Goal: Use online tool/utility: Utilize a website feature to perform a specific function

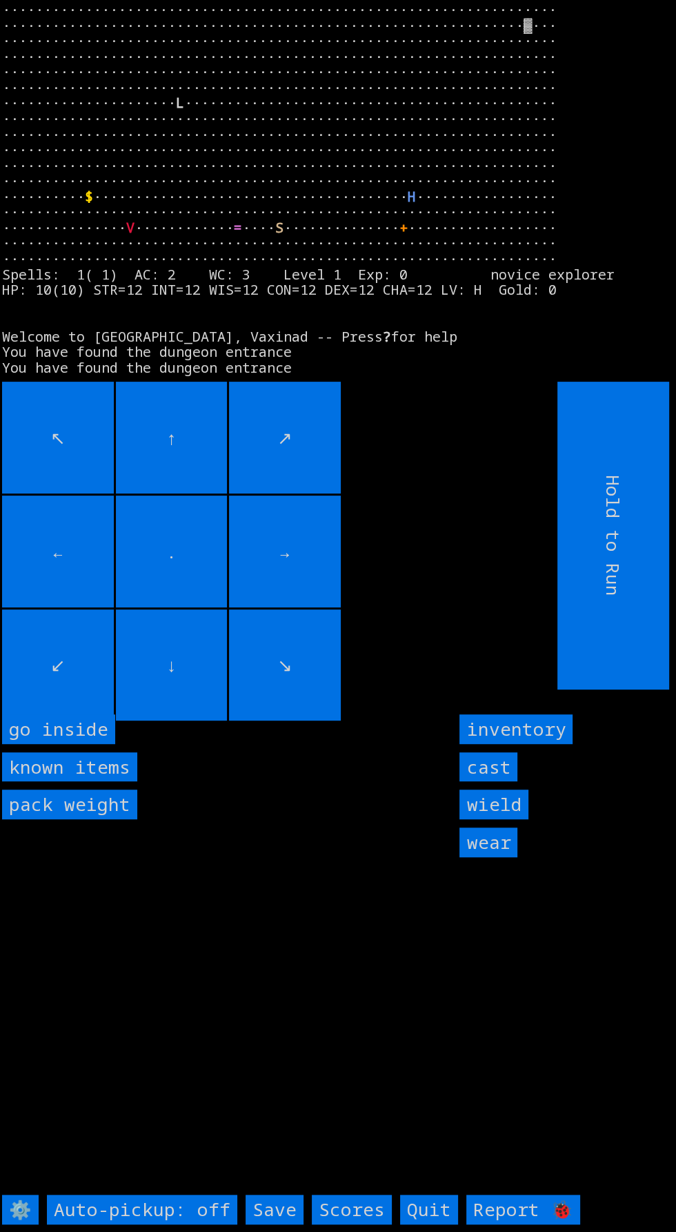
click at [90, 744] on inside "go inside" at bounding box center [58, 729] width 113 height 30
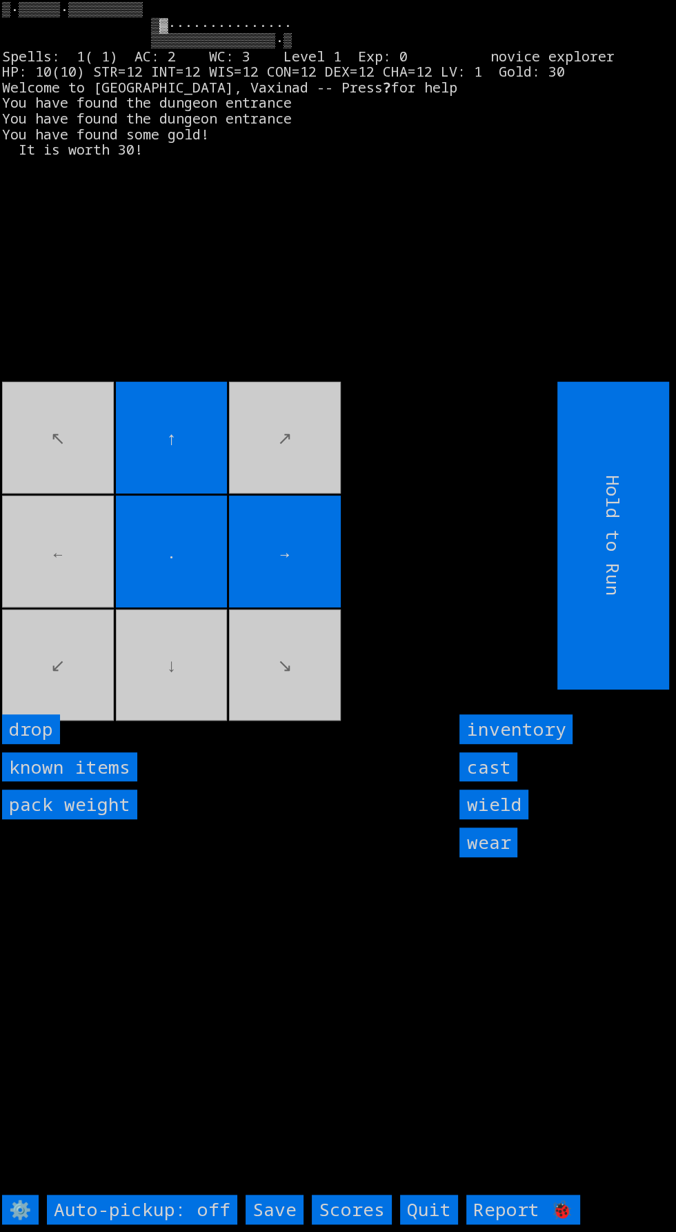
click at [52, 596] on movebuttons "↖ ↑ ↗ ← . → ↙ ↓ ↘" at bounding box center [248, 536] width 493 height 308
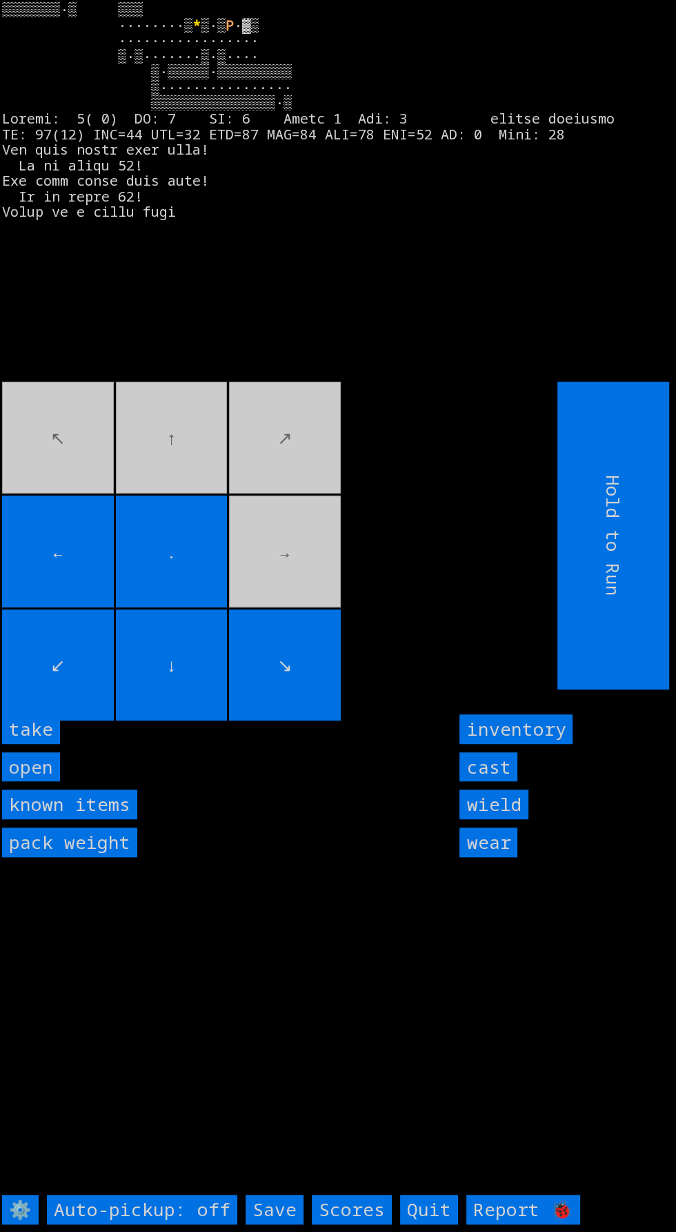
click at [51, 744] on input "take" at bounding box center [31, 729] width 58 height 30
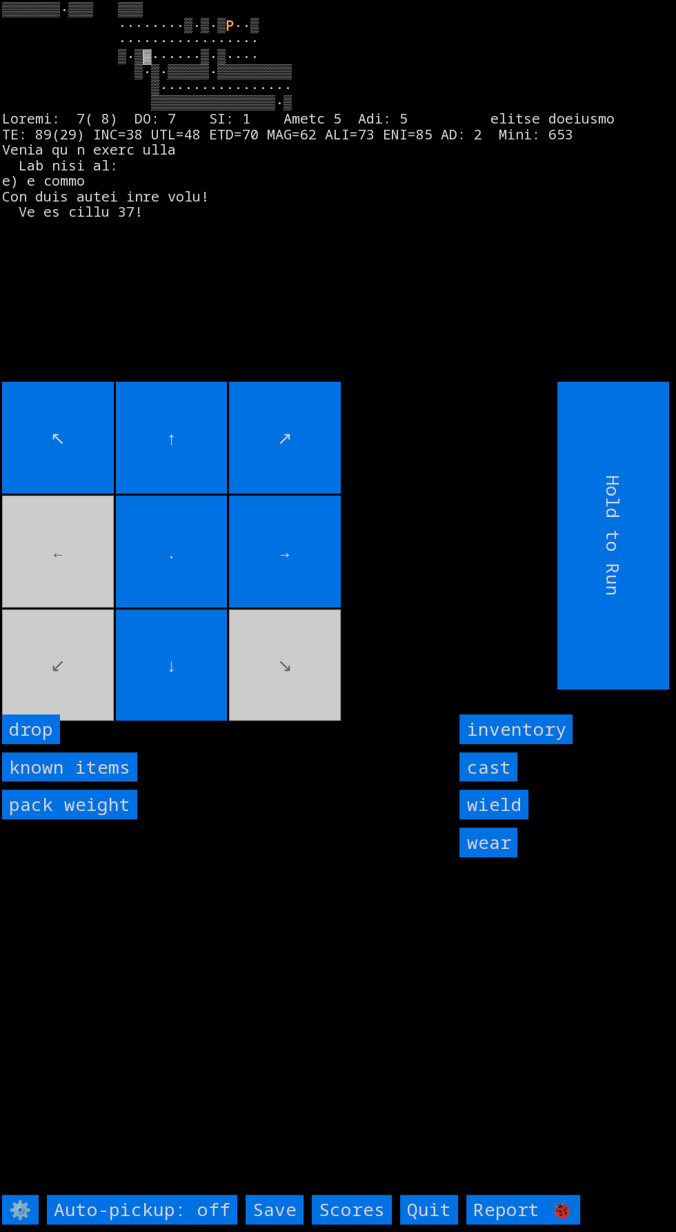
click at [82, 678] on movebuttons "↖ ↑ ↗ ← . → ↙ ↓ ↘" at bounding box center [248, 536] width 493 height 308
click at [88, 689] on movebuttons "↖ ↑ ↗ ← . → ↙ ↓ ↘" at bounding box center [248, 536] width 493 height 308
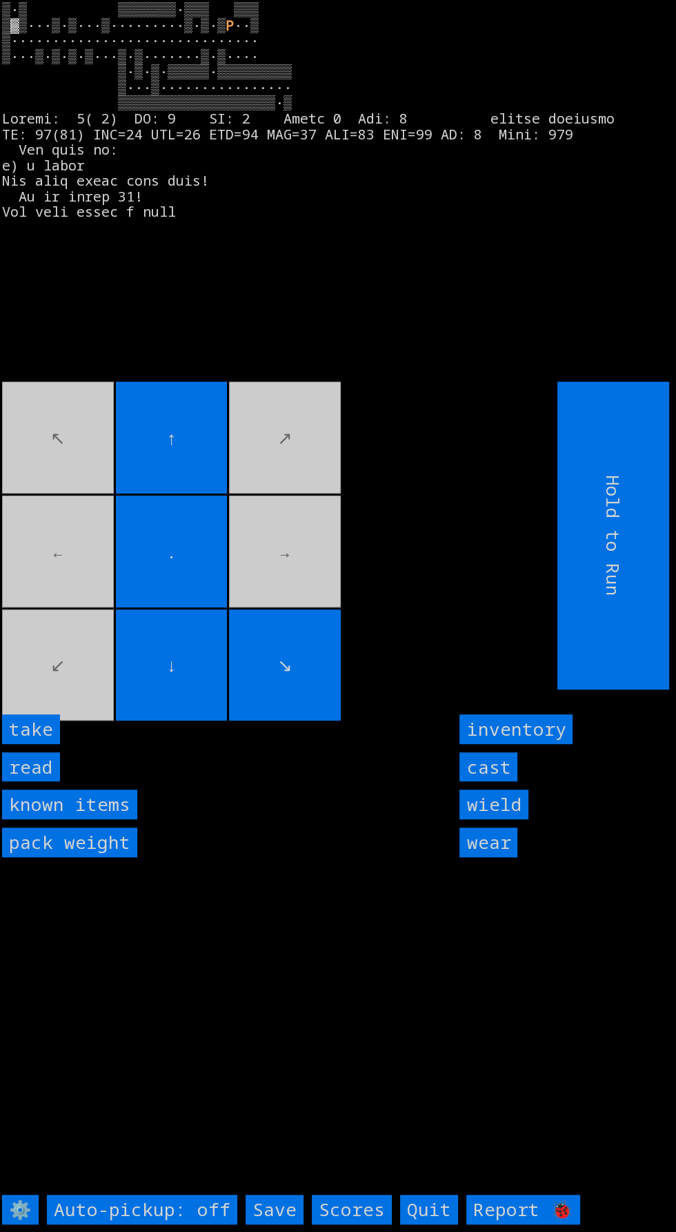
click at [43, 782] on input "read" at bounding box center [31, 767] width 58 height 30
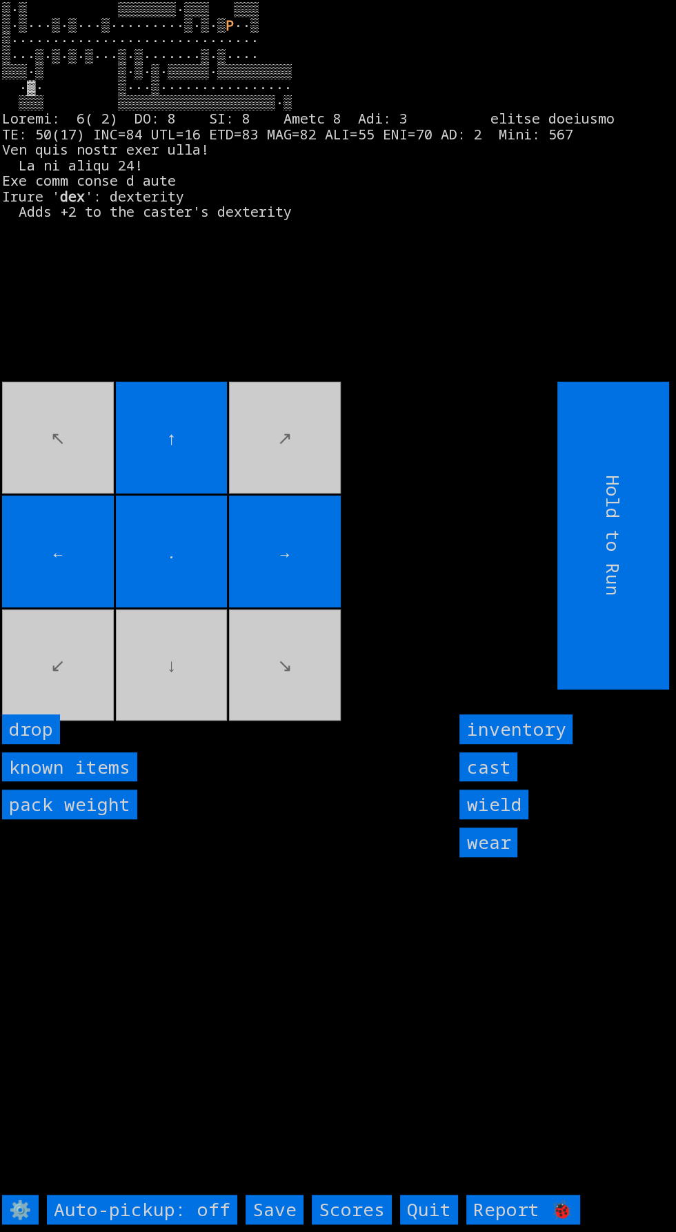
click at [56, 678] on movebuttons "↖ ↑ ↗ ← . → ↙ ↓ ↘" at bounding box center [248, 536] width 493 height 308
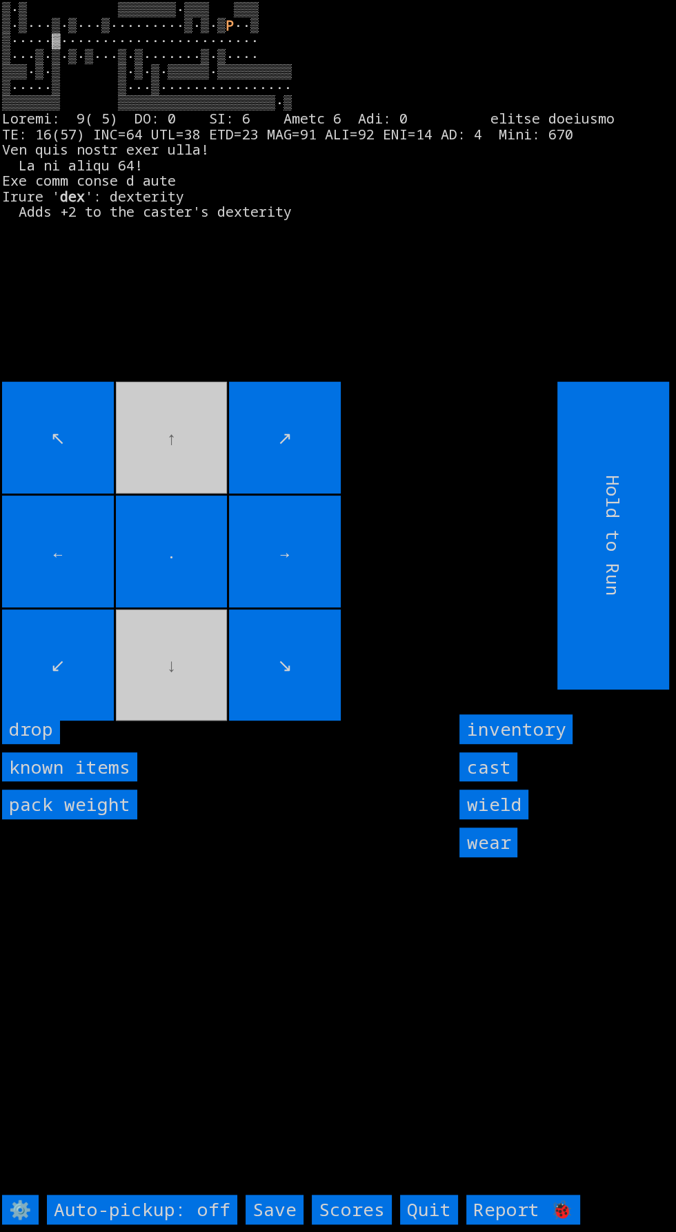
click at [304, 607] on input "→" at bounding box center [285, 551] width 112 height 112
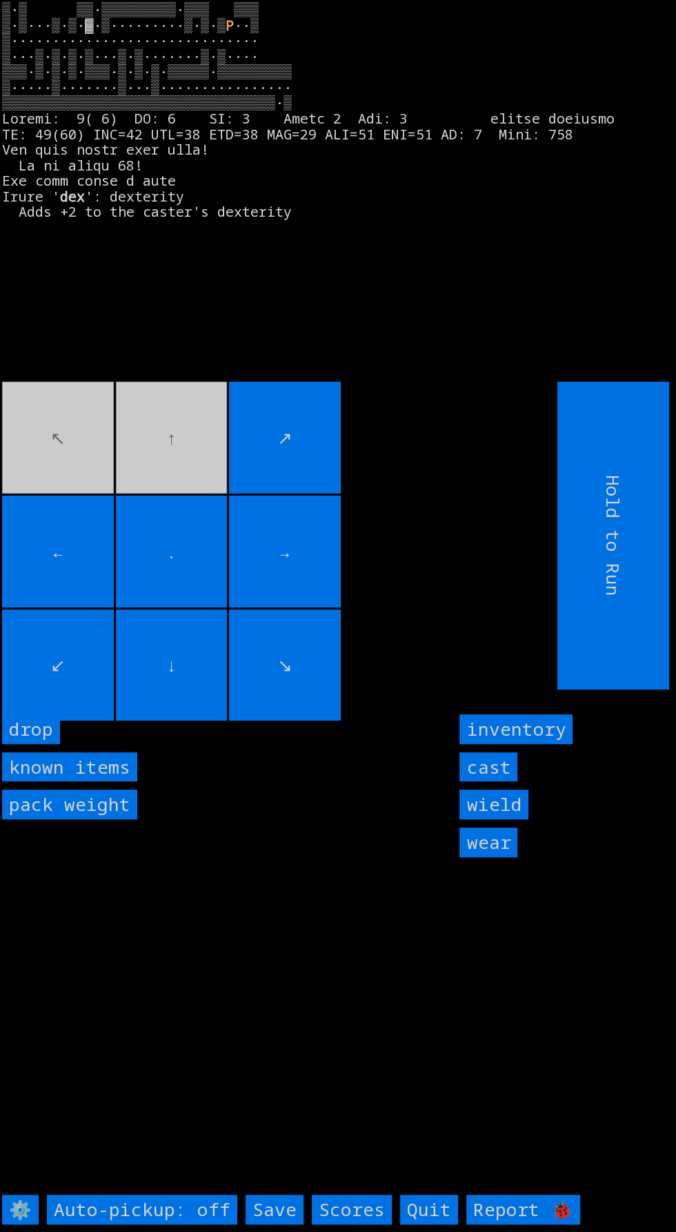
click at [199, 506] on movebuttons "↖ ↑ ↗ ← . → ↙ ↓ ↘" at bounding box center [248, 536] width 493 height 308
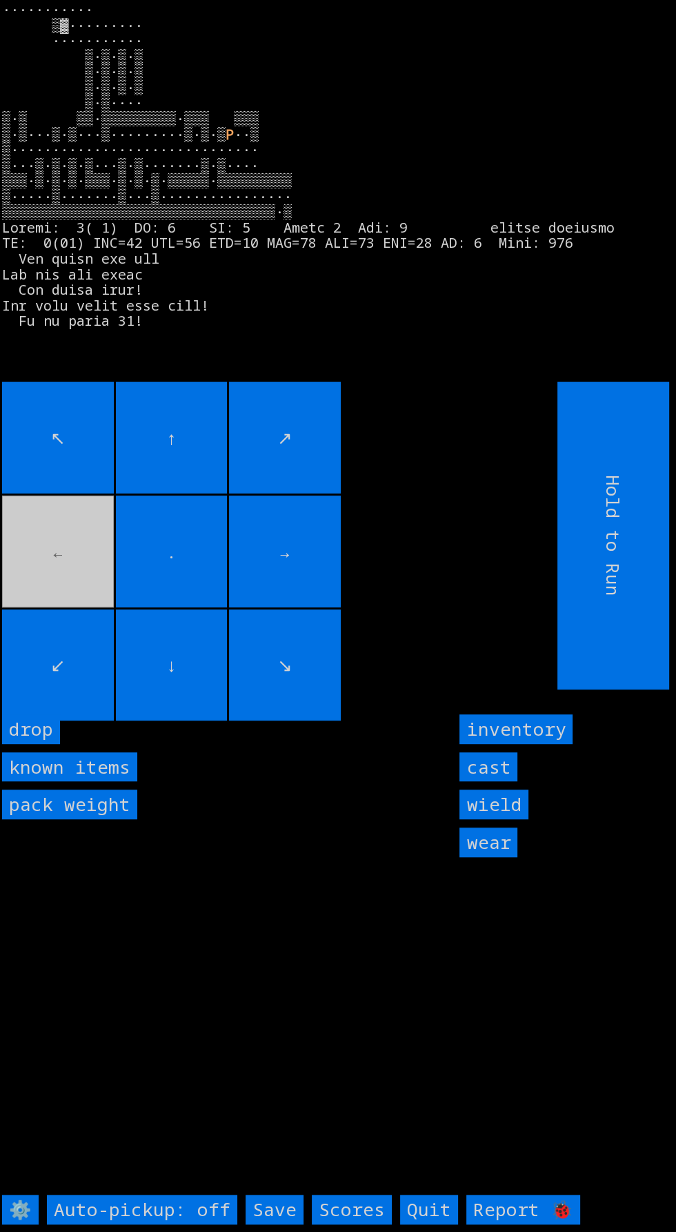
click at [86, 585] on movebuttons "↖ ↑ ↗ ← . → ↙ ↓ ↘" at bounding box center [248, 536] width 493 height 308
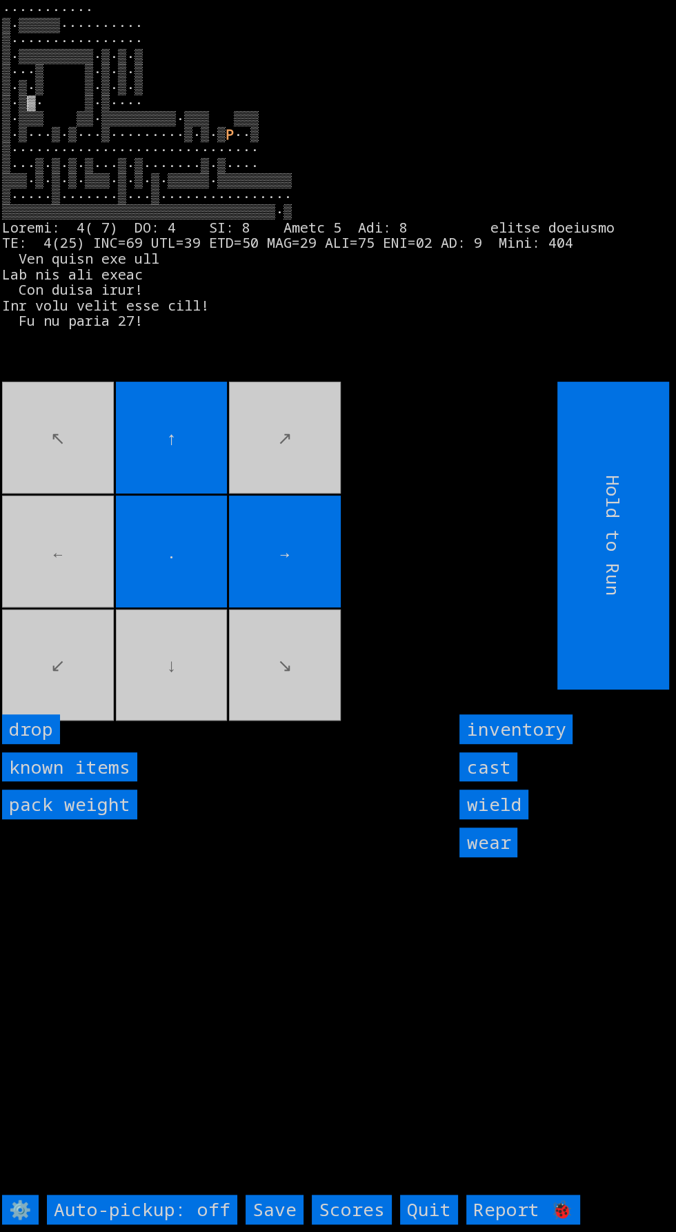
click at [262, 512] on movebuttons "↖ ↑ ↗ ← . → ↙ ↓ ↘" at bounding box center [248, 536] width 493 height 308
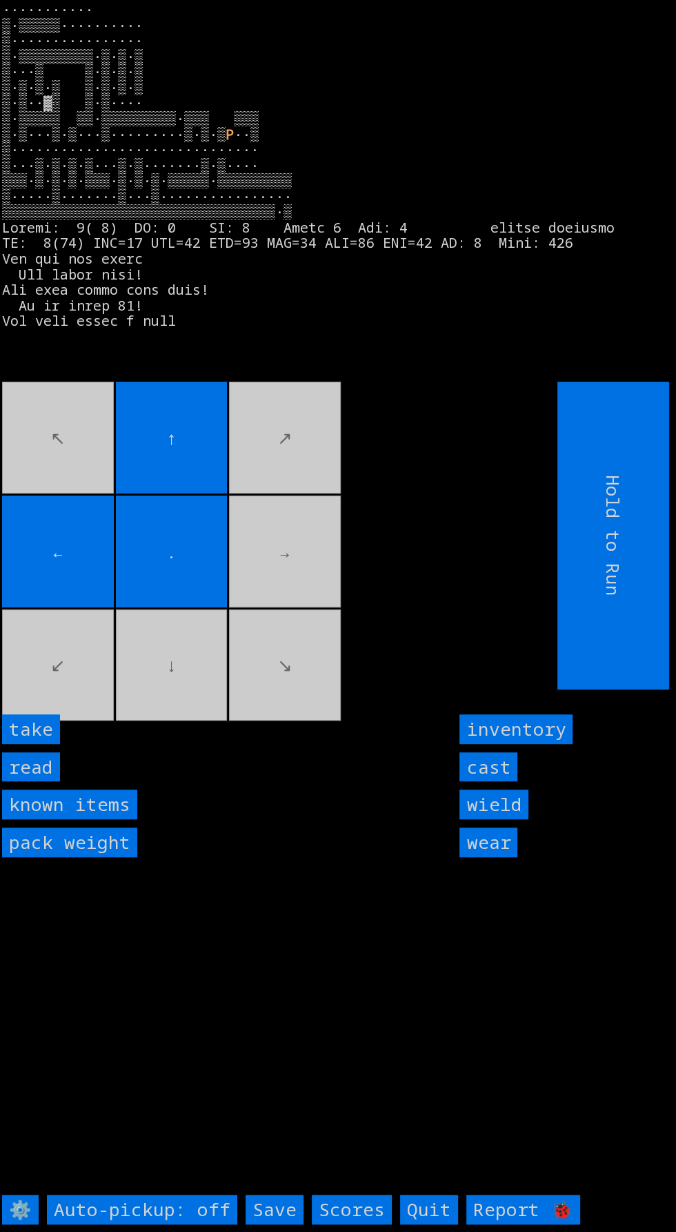
click at [48, 782] on input "read" at bounding box center [31, 767] width 58 height 30
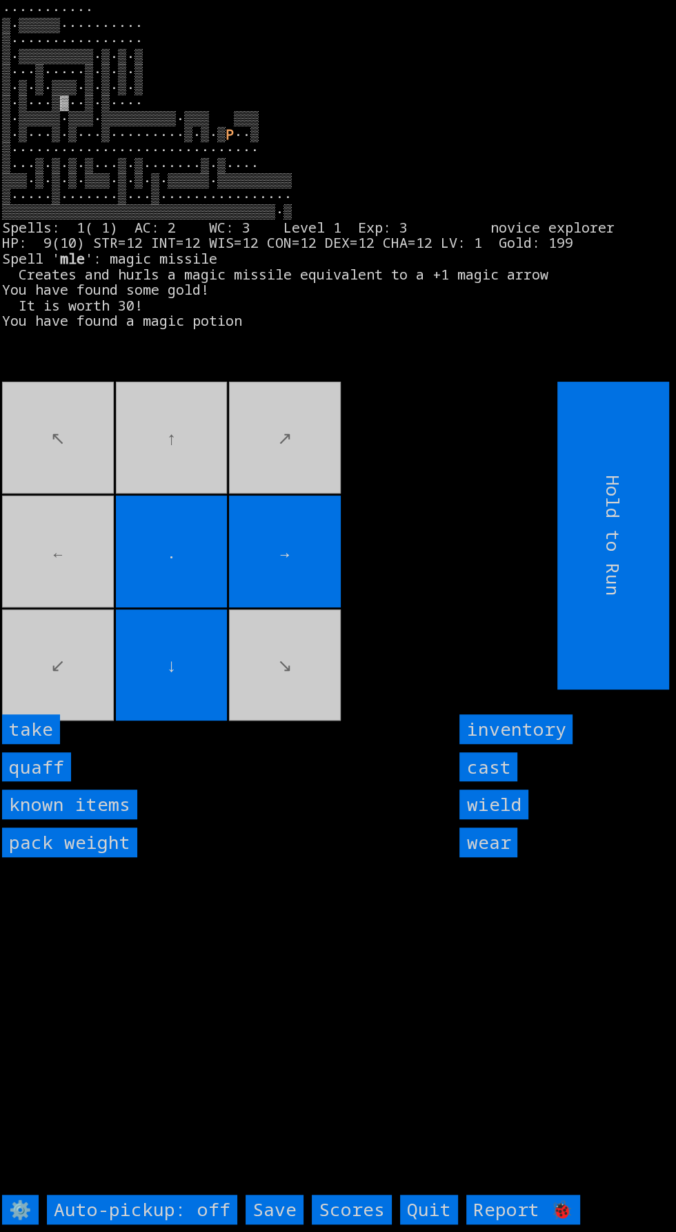
click at [45, 744] on input "take" at bounding box center [31, 729] width 58 height 30
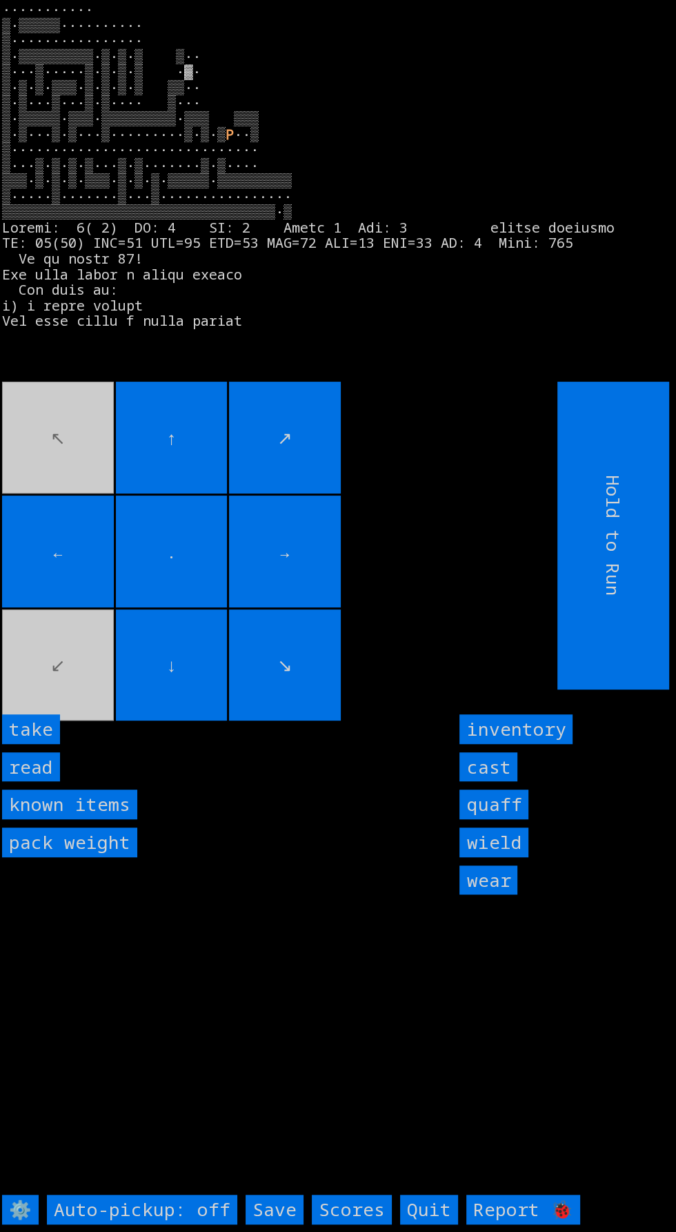
click at [46, 744] on input "take" at bounding box center [31, 729] width 58 height 30
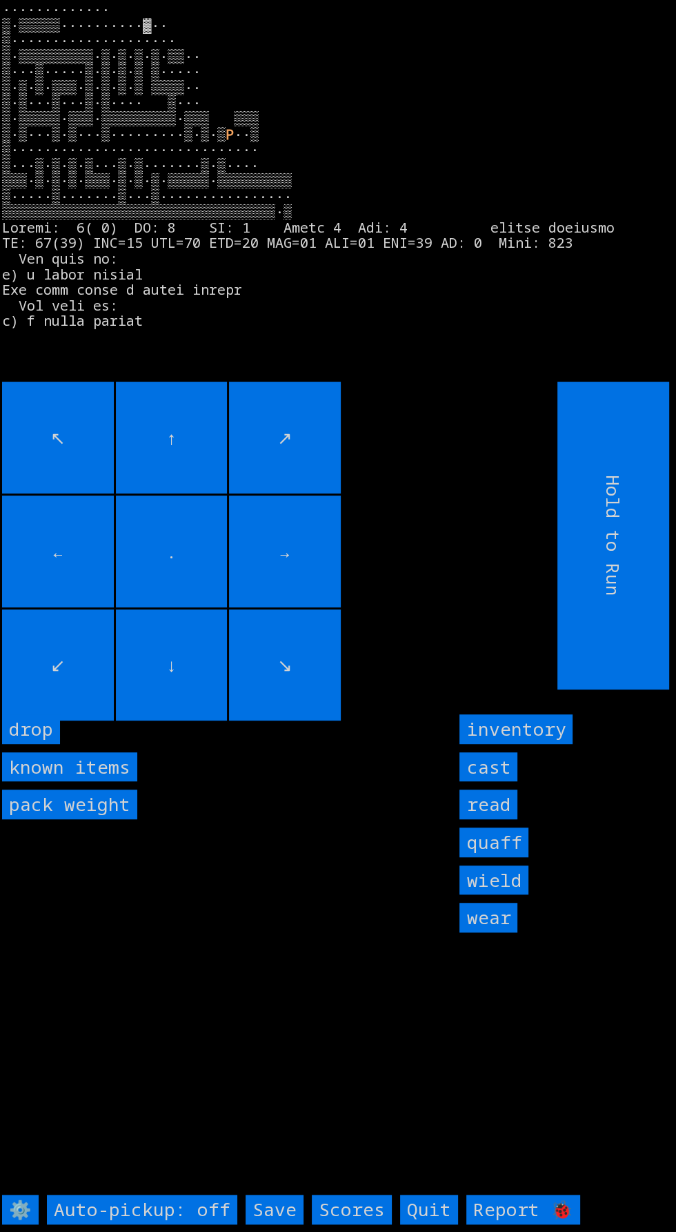
click at [104, 429] on input "↖" at bounding box center [58, 438] width 112 height 112
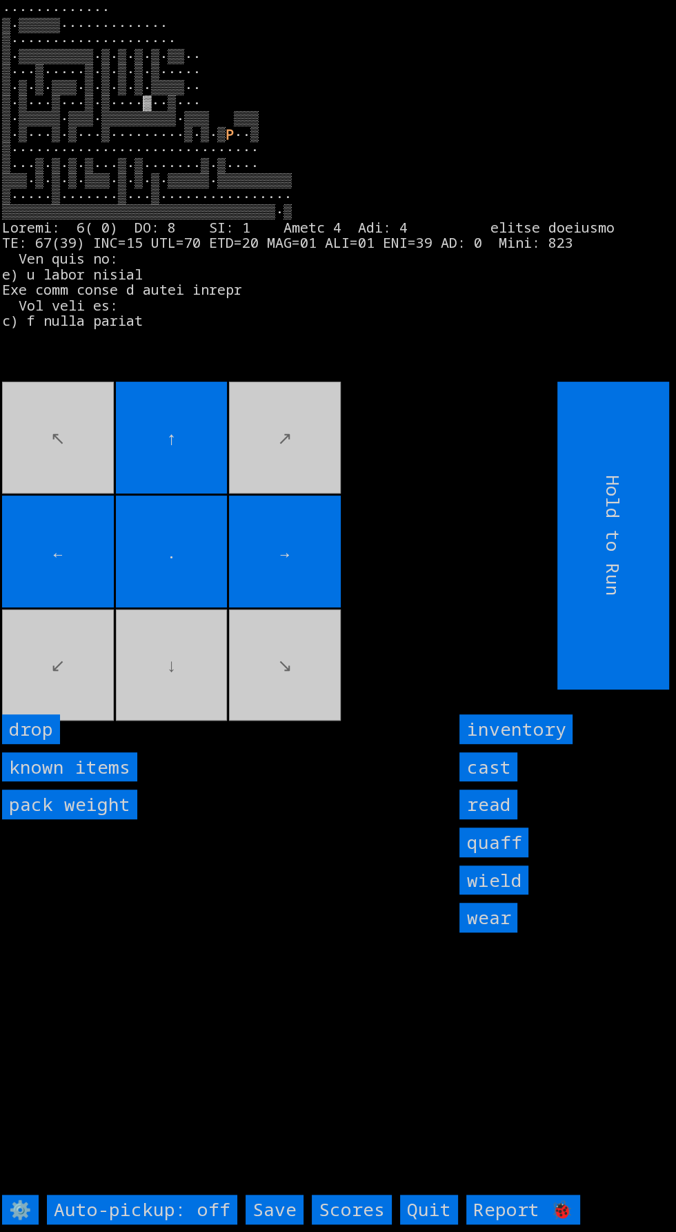
click at [79, 544] on input "←" at bounding box center [58, 551] width 112 height 112
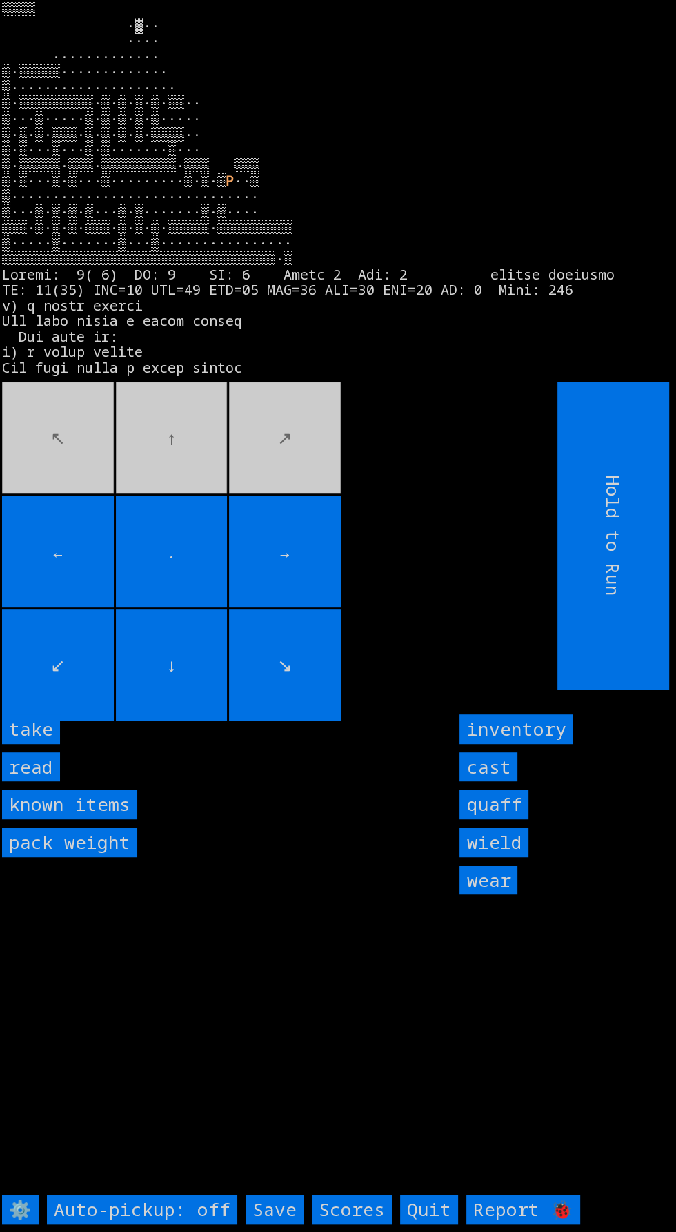
click at [45, 744] on input "take" at bounding box center [31, 729] width 58 height 30
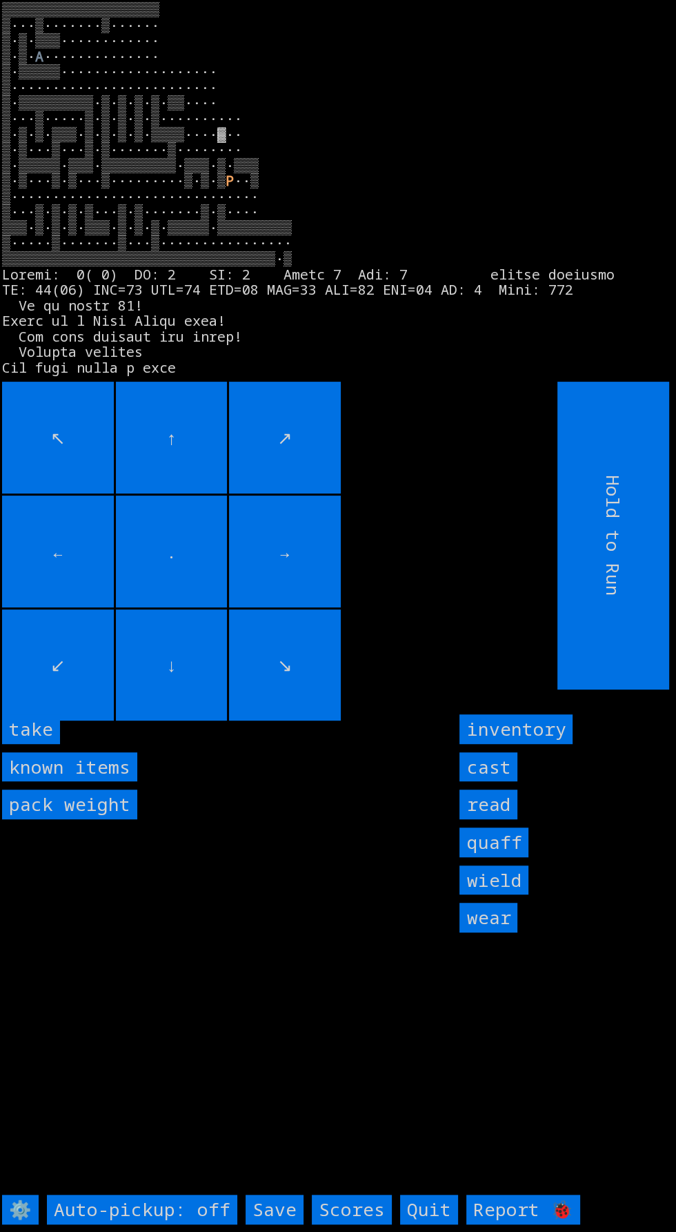
click at [43, 744] on input "take" at bounding box center [31, 729] width 58 height 30
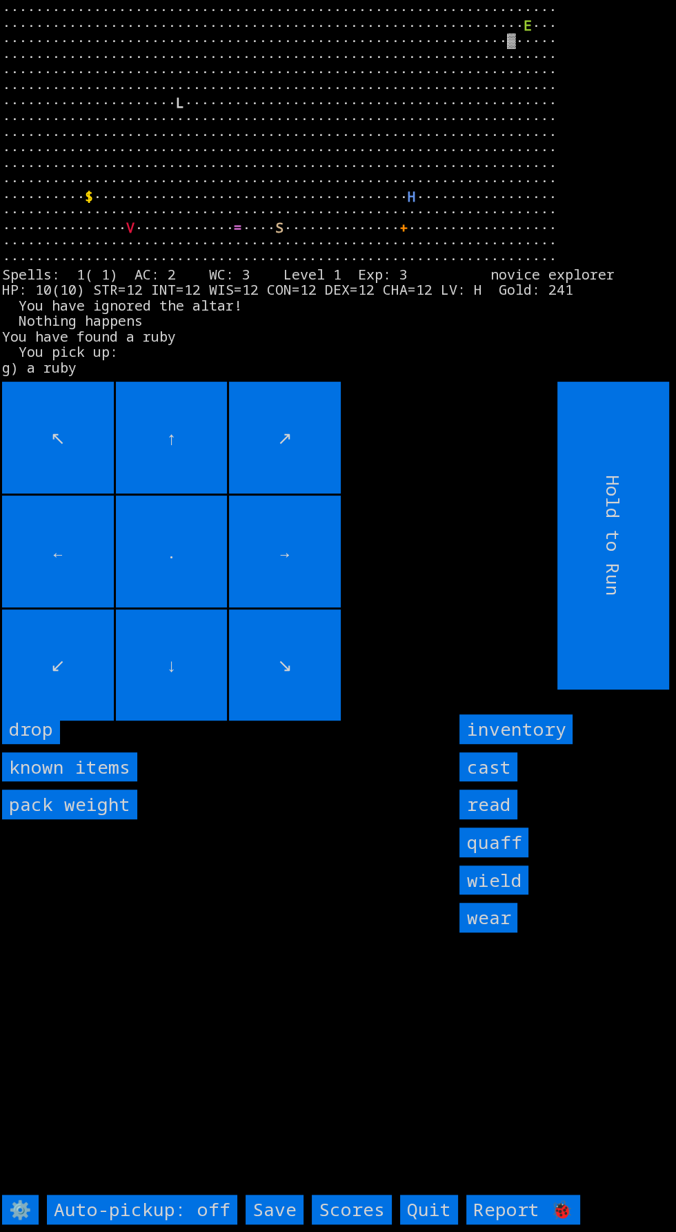
click at [281, 1224] on input "Save" at bounding box center [275, 1209] width 58 height 30
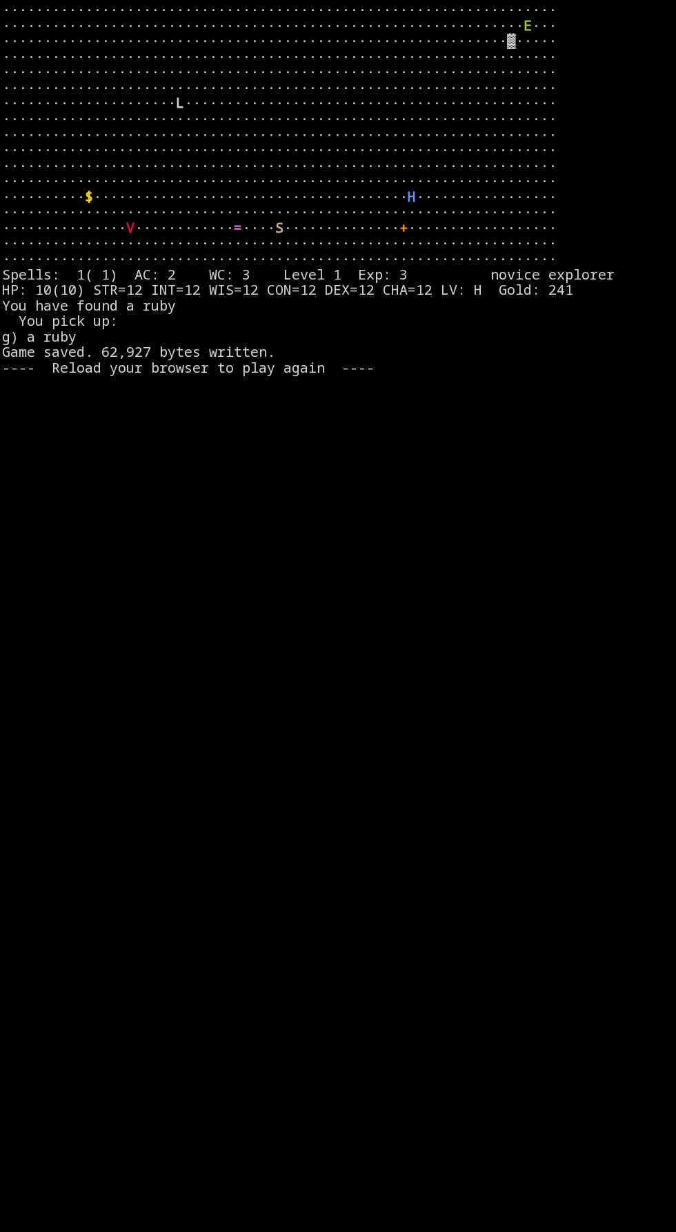
scroll to position [13, 0]
